Goal: Task Accomplishment & Management: Manage account settings

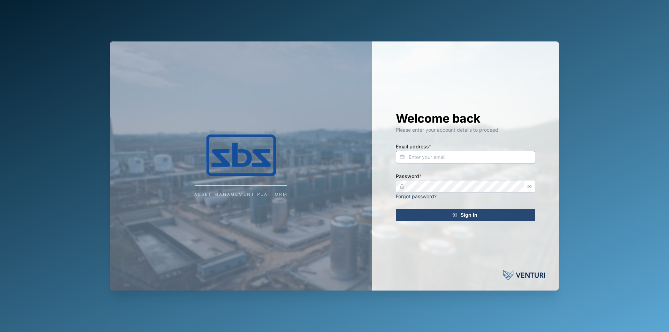
type input "[EMAIL_ADDRESS][DOMAIN_NAME]"
click at [477, 218] on span "Sign In" at bounding box center [469, 215] width 17 height 12
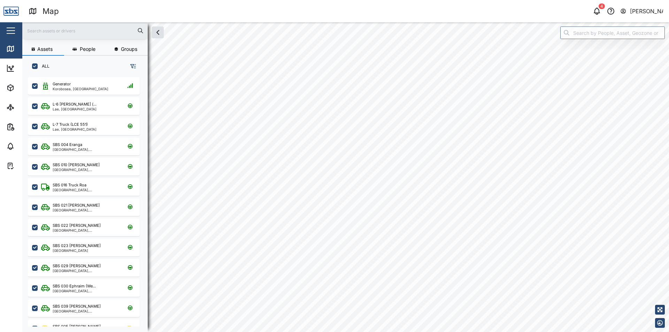
scroll to position [247, 109]
click at [601, 10] on button "button" at bounding box center [597, 11] width 10 height 10
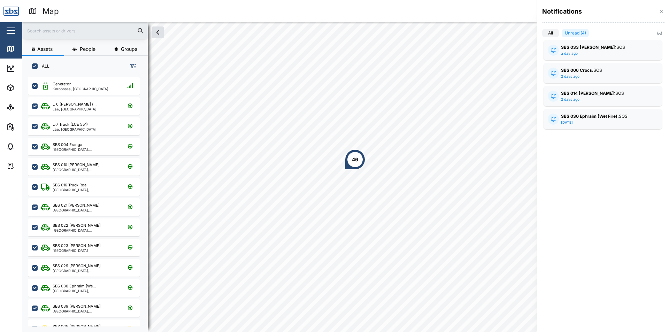
click at [406, 64] on div at bounding box center [334, 166] width 669 height 332
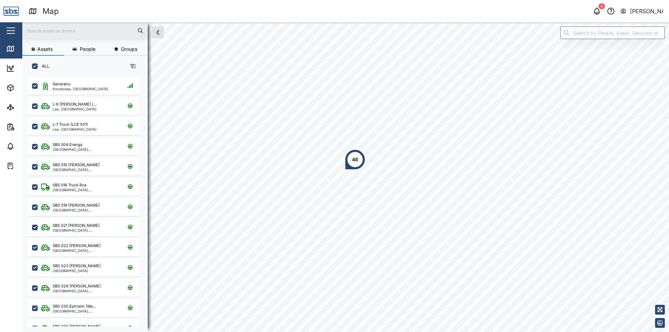
click at [661, 10] on div "[PERSON_NAME]" at bounding box center [646, 11] width 33 height 9
click at [604, 45] on div "Sign Out" at bounding box center [619, 45] width 75 height 8
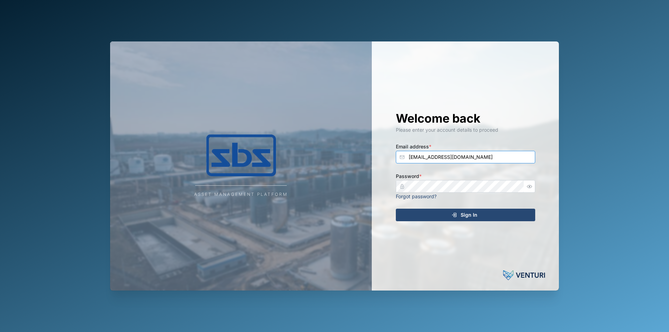
click at [471, 156] on input "[EMAIL_ADDRESS][DOMAIN_NAME]" at bounding box center [465, 157] width 139 height 13
type input "[EMAIL_ADDRESS][DOMAIN_NAME]"
click at [488, 212] on div "Sign In" at bounding box center [465, 215] width 128 height 12
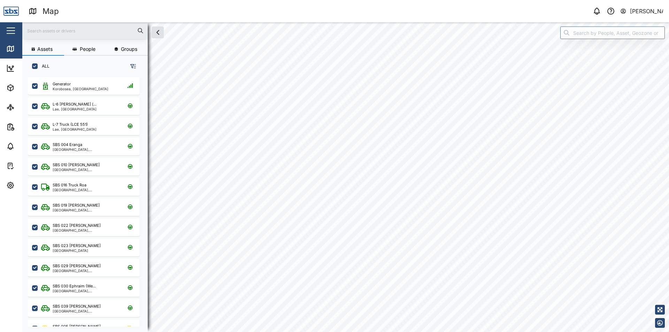
scroll to position [247, 109]
click at [358, 155] on div "46" at bounding box center [355, 159] width 21 height 21
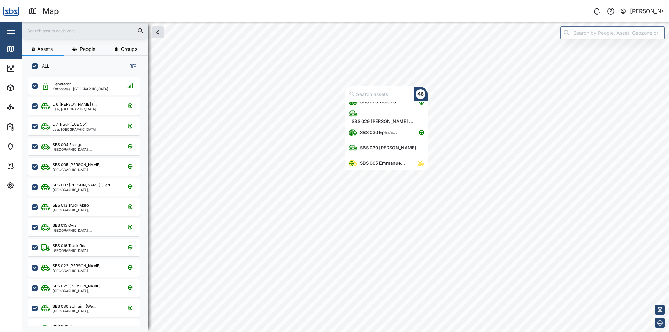
scroll to position [139, 0]
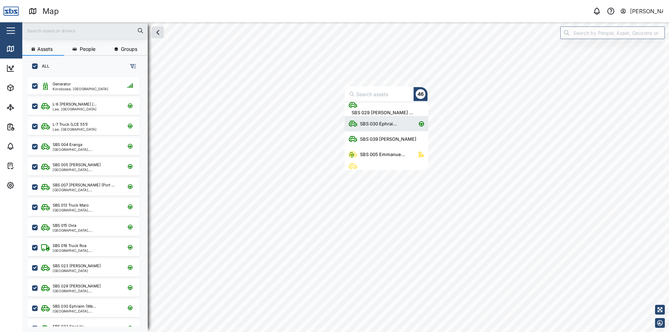
click at [386, 124] on div "SBS 030 Ephrai..." at bounding box center [378, 123] width 43 height 7
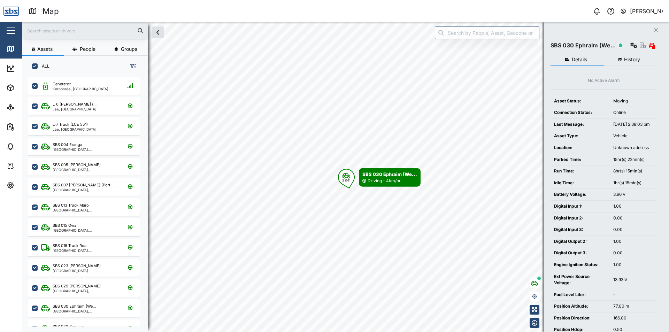
click at [630, 61] on span "History" at bounding box center [632, 59] width 16 height 5
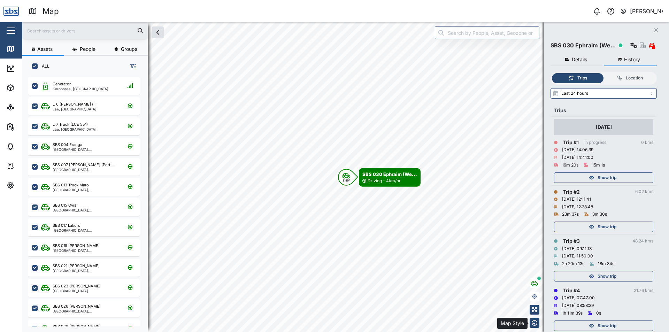
click at [533, 322] on icon "button" at bounding box center [535, 323] width 6 height 6
click at [536, 299] on icon "button" at bounding box center [535, 298] width 6 height 6
click at [534, 310] on icon "button" at bounding box center [535, 308] width 6 height 6
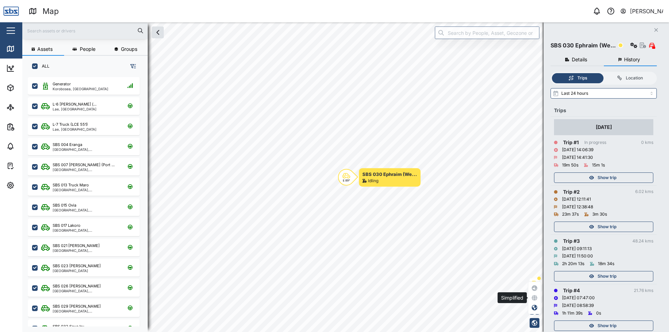
click at [533, 297] on icon "button" at bounding box center [535, 298] width 6 height 6
click at [535, 290] on icon "button" at bounding box center [535, 288] width 6 height 6
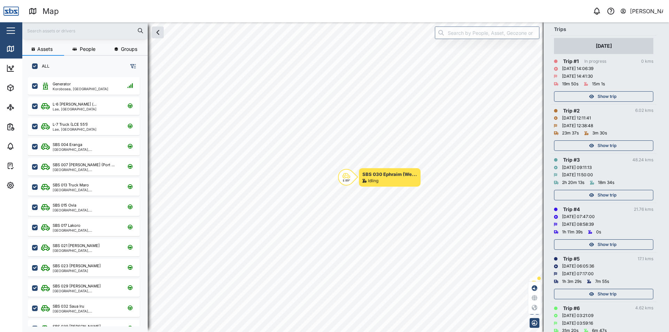
scroll to position [70, 0]
